Goal: Browse casually: Explore the website without a specific task or goal

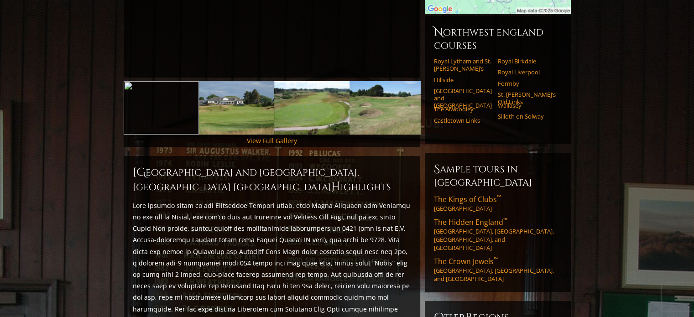
scroll to position [243, 0]
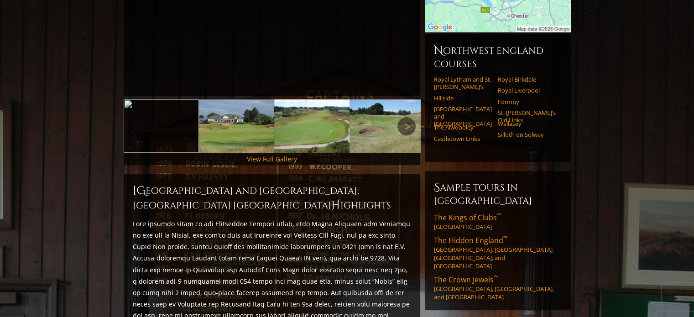
click at [407, 117] on link "Next" at bounding box center [406, 126] width 18 height 18
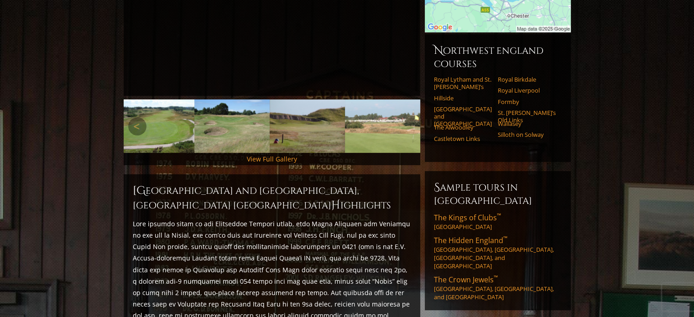
click at [407, 117] on link "Next" at bounding box center [406, 126] width 18 height 18
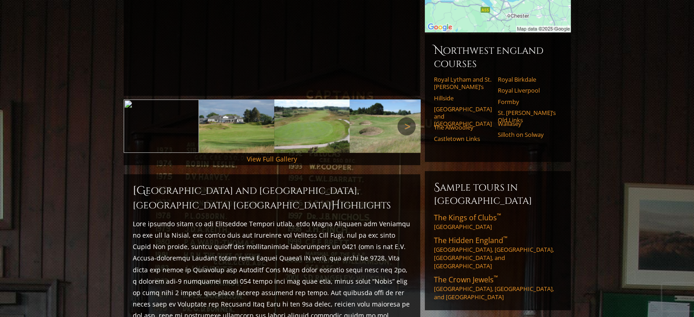
click at [407, 117] on link "Next" at bounding box center [406, 126] width 18 height 18
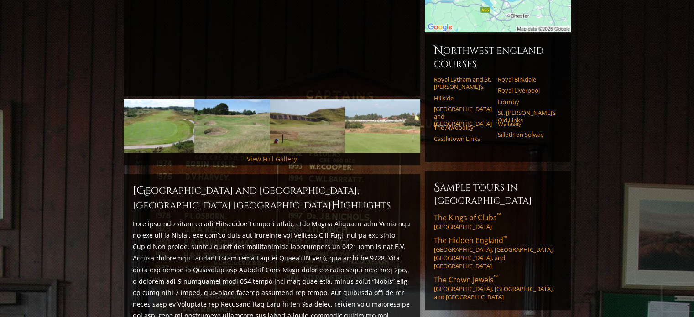
click at [270, 155] on link "View Full Gallery" at bounding box center [272, 159] width 50 height 9
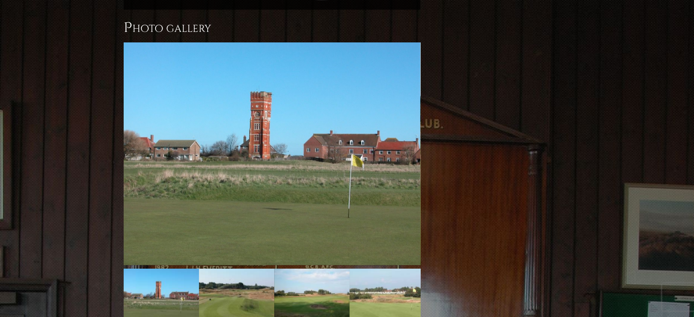
scroll to position [762, 0]
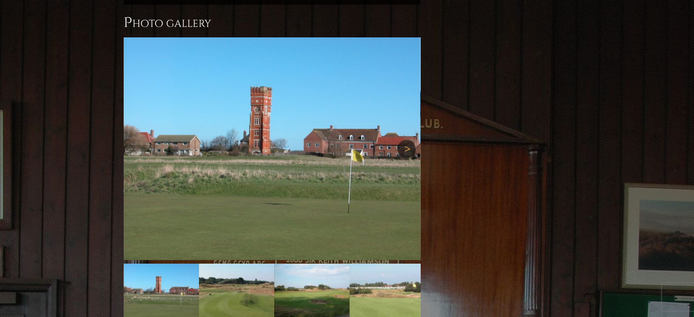
click at [401, 140] on link "Next" at bounding box center [406, 149] width 18 height 18
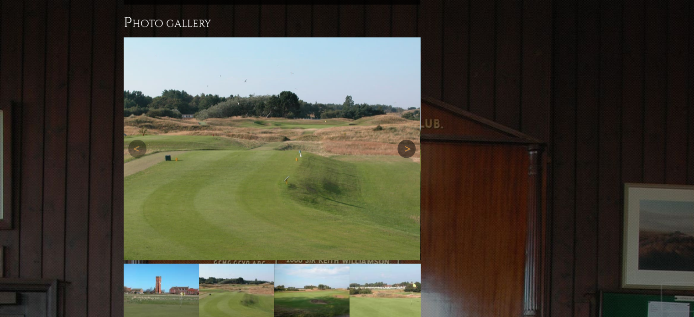
click at [401, 140] on link "Next" at bounding box center [406, 149] width 18 height 18
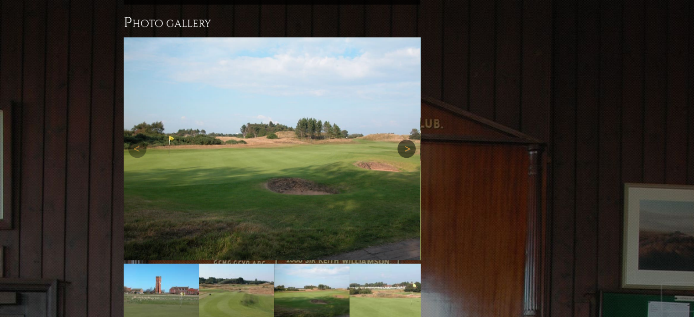
click at [401, 140] on link "Next" at bounding box center [406, 149] width 18 height 18
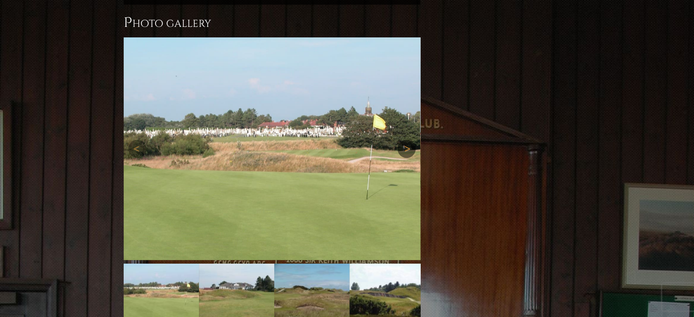
click at [401, 140] on link "Next" at bounding box center [406, 149] width 18 height 18
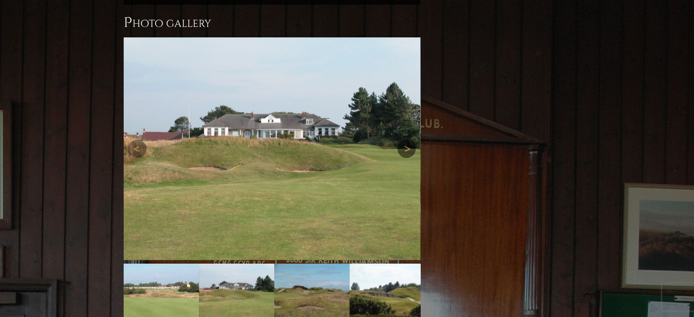
click at [401, 140] on link "Next" at bounding box center [406, 149] width 18 height 18
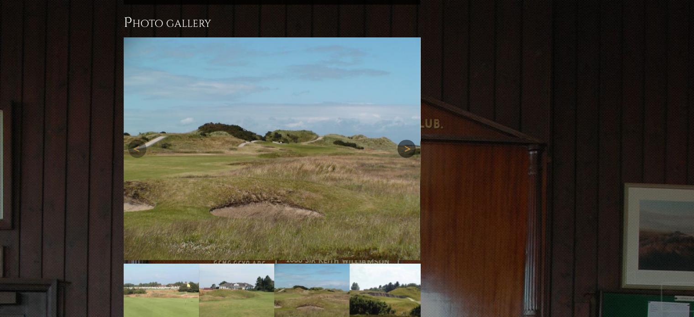
click at [401, 140] on link "Next" at bounding box center [406, 149] width 18 height 18
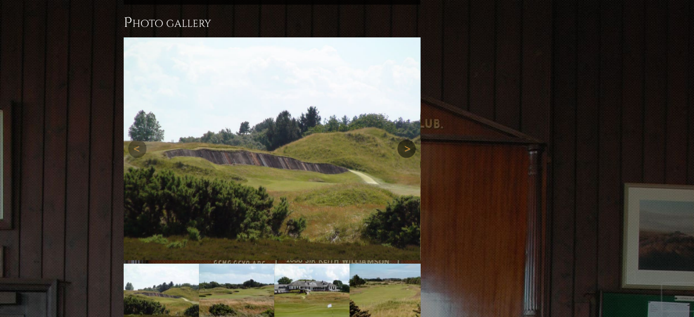
click at [401, 140] on link "Next" at bounding box center [406, 149] width 18 height 18
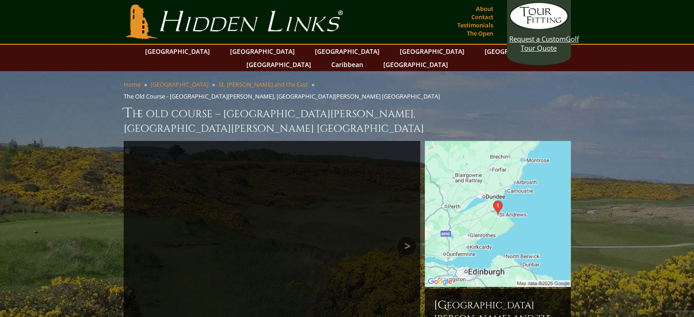
click at [406, 237] on link "Next" at bounding box center [406, 246] width 18 height 18
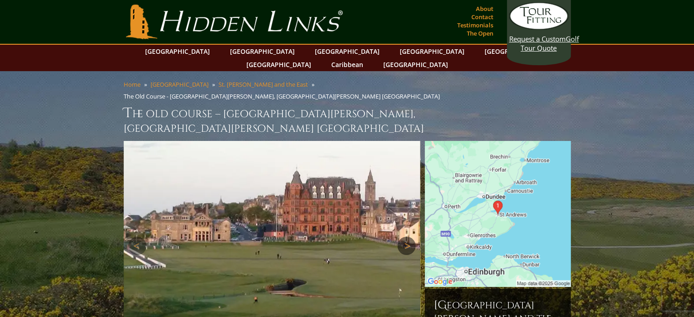
click at [406, 237] on link "Next" at bounding box center [406, 246] width 18 height 18
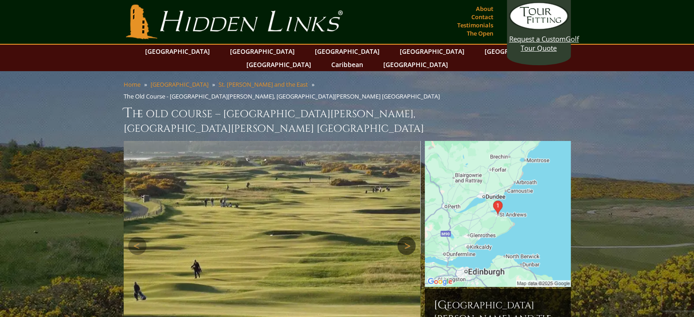
click at [406, 237] on link "Next" at bounding box center [406, 246] width 18 height 18
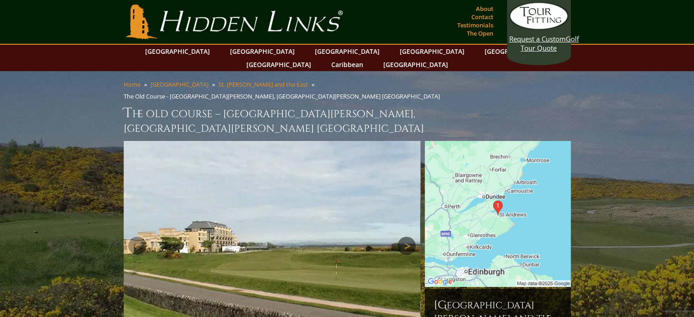
click at [406, 237] on link "Next" at bounding box center [406, 246] width 18 height 18
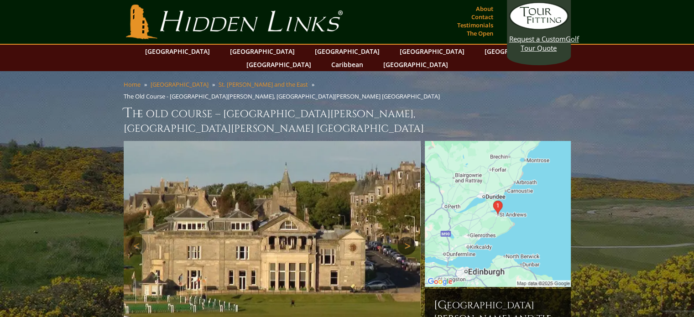
click at [406, 237] on link "Next" at bounding box center [406, 246] width 18 height 18
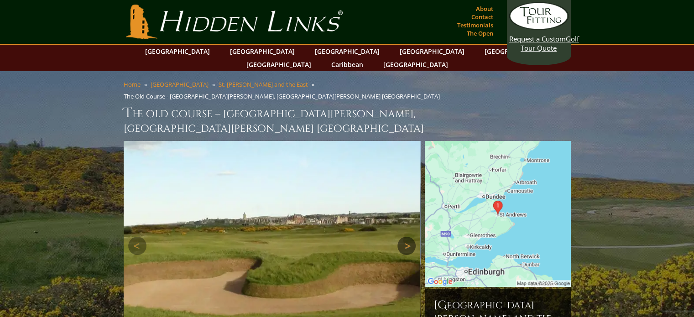
click at [406, 237] on link "Next" at bounding box center [406, 246] width 18 height 18
